Goal: Task Accomplishment & Management: Complete application form

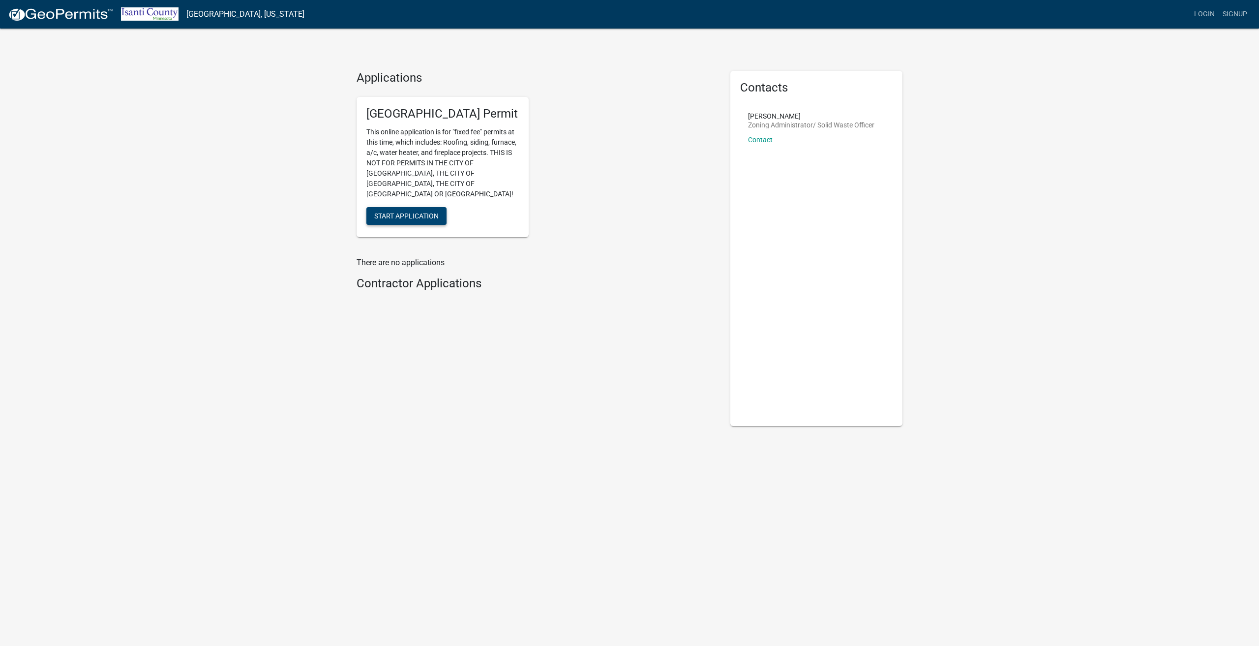
click at [402, 211] on span "Start Application" at bounding box center [406, 215] width 64 height 8
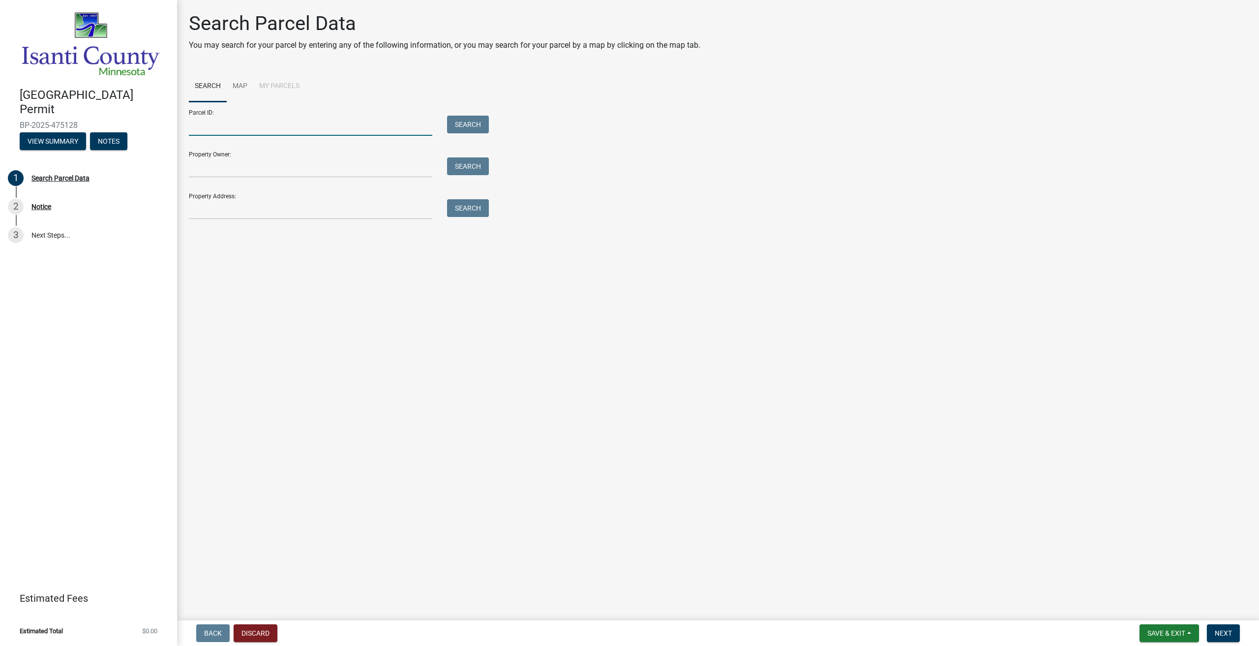
click at [211, 125] on input "Parcel ID:" at bounding box center [310, 126] width 243 height 20
paste input "15.167.0330"
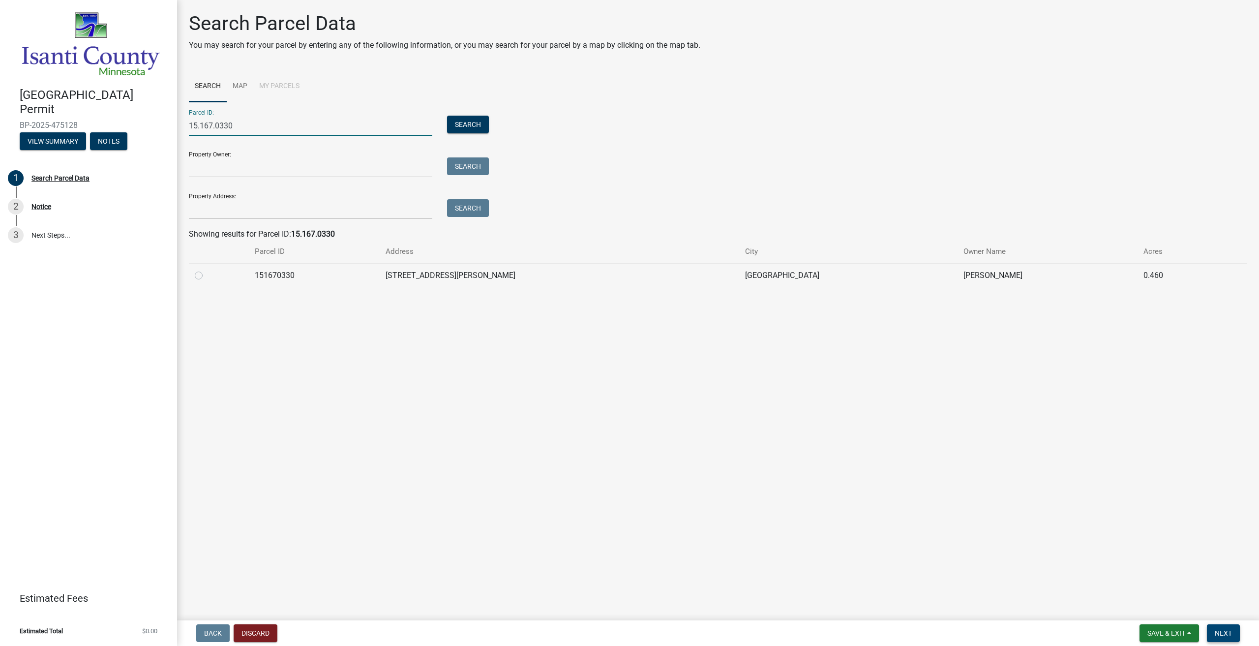
type input "15.167.0330"
click at [1228, 630] on span "Next" at bounding box center [1223, 633] width 17 height 8
